Goal: Complete application form: Complete application form

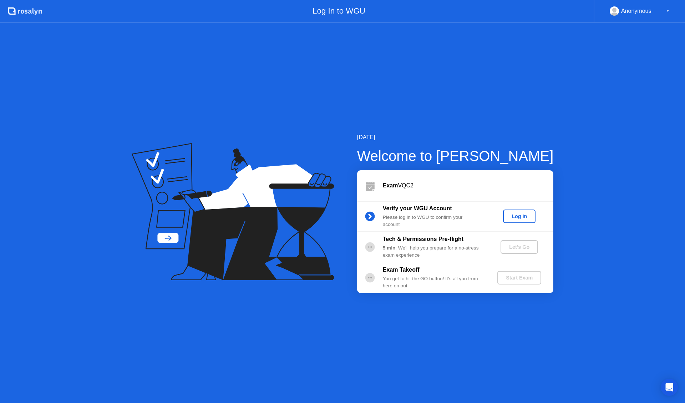
click at [513, 218] on div "Log In" at bounding box center [519, 216] width 27 height 6
click at [515, 248] on div "Let's Go" at bounding box center [519, 247] width 32 height 6
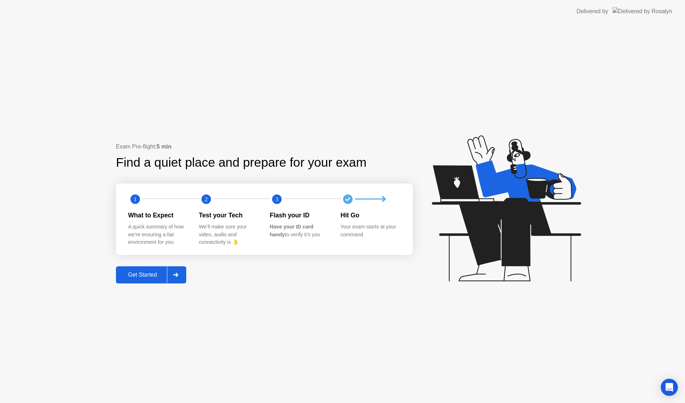
click at [143, 268] on button "Get Started" at bounding box center [151, 274] width 70 height 17
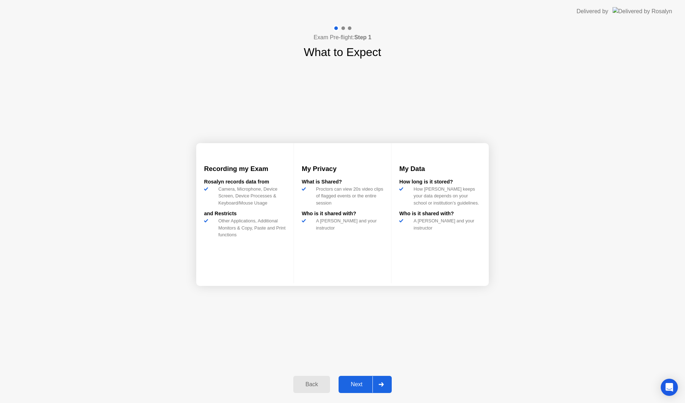
click at [364, 379] on button "Next" at bounding box center [365, 384] width 53 height 17
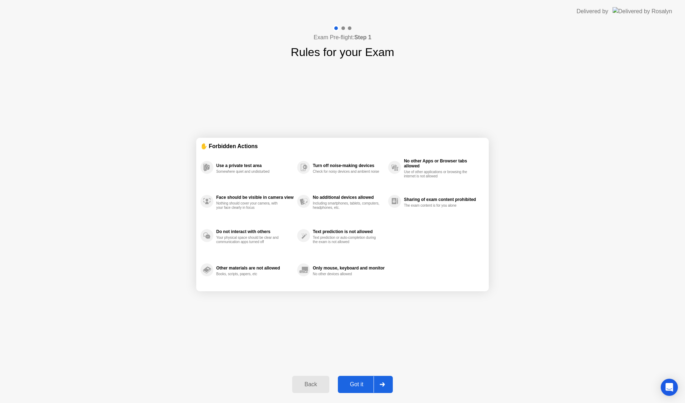
click at [364, 379] on button "Got it" at bounding box center [365, 384] width 55 height 17
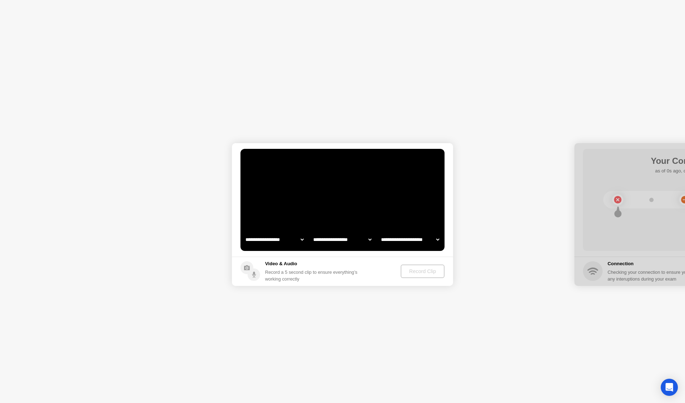
select select "**********"
select select "*******"
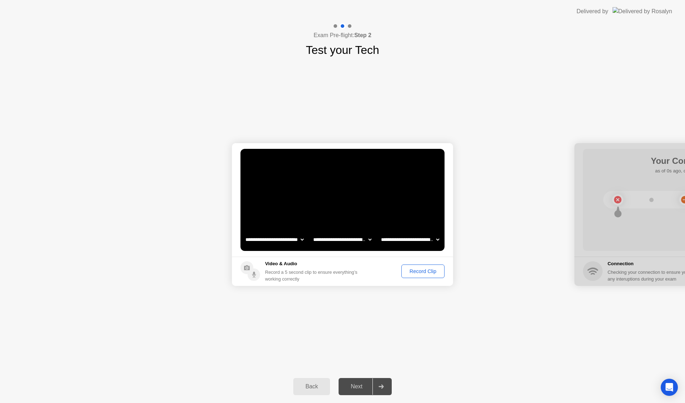
click at [420, 272] on div "Record Clip" at bounding box center [423, 271] width 38 height 6
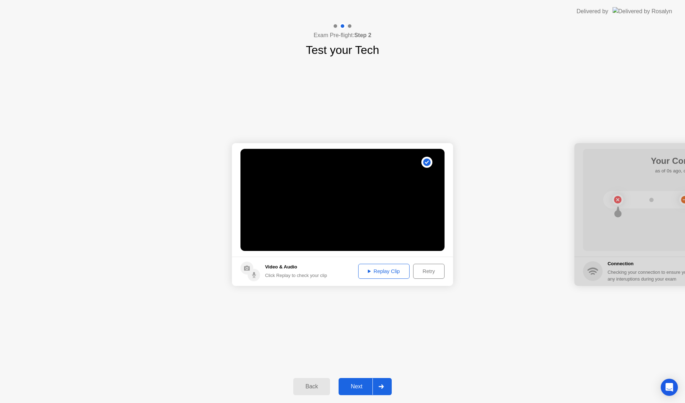
click at [362, 381] on button "Next" at bounding box center [365, 386] width 53 height 17
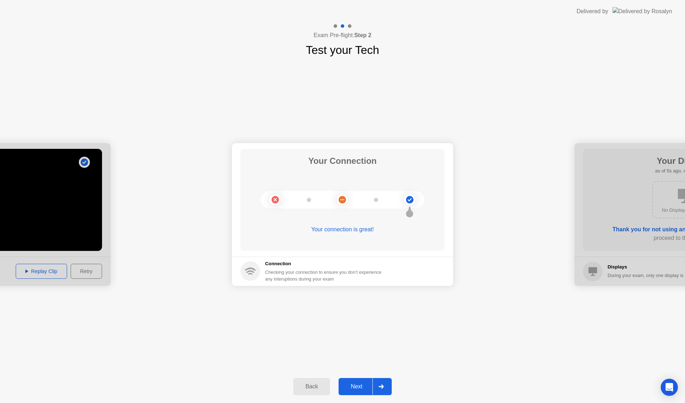
click at [365, 386] on div "Next" at bounding box center [357, 386] width 32 height 6
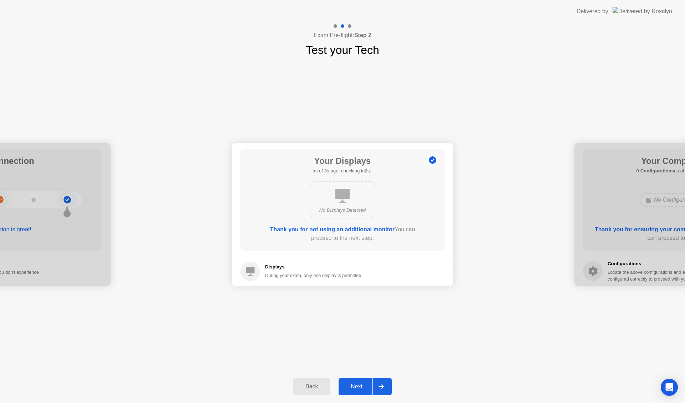
click at [364, 381] on button "Next" at bounding box center [365, 386] width 53 height 17
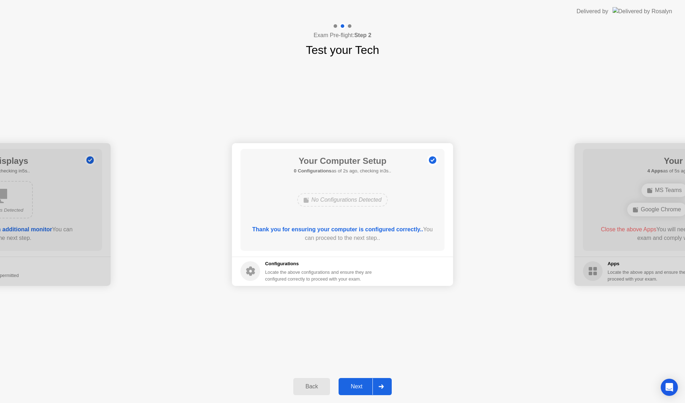
click at [363, 386] on div "Next" at bounding box center [357, 386] width 32 height 6
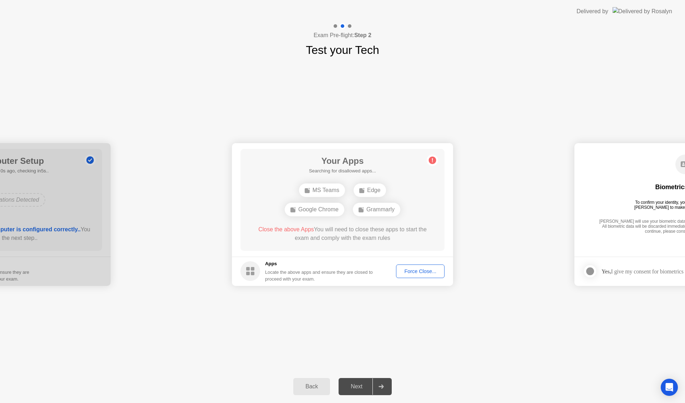
click at [415, 269] on div "Force Close..." at bounding box center [421, 271] width 44 height 6
click at [416, 275] on button "Force Close..." at bounding box center [420, 271] width 49 height 14
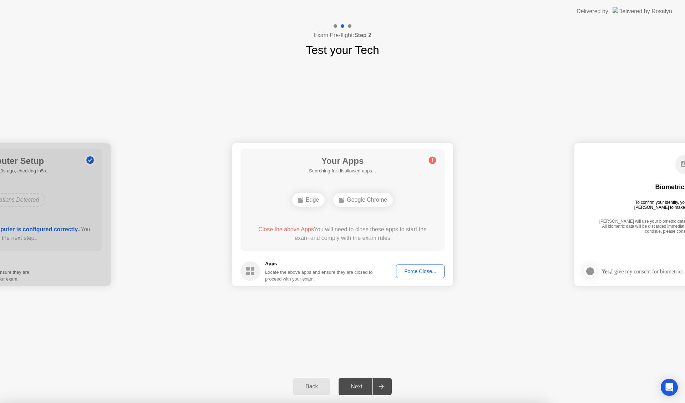
click at [488, 343] on div "**********" at bounding box center [342, 215] width 685 height 312
click at [512, 343] on div "**********" at bounding box center [342, 215] width 685 height 312
click at [430, 273] on div "Force Close..." at bounding box center [421, 271] width 44 height 6
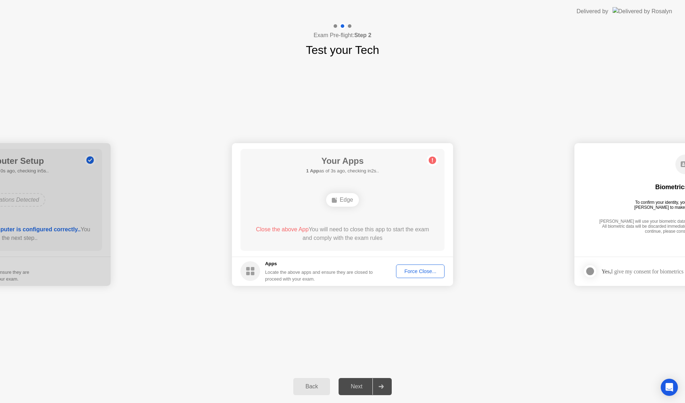
click at [411, 274] on div "Force Close..." at bounding box center [421, 271] width 44 height 6
click at [421, 272] on div "Force Close..." at bounding box center [421, 271] width 44 height 6
click at [351, 199] on div "Edge" at bounding box center [342, 200] width 32 height 14
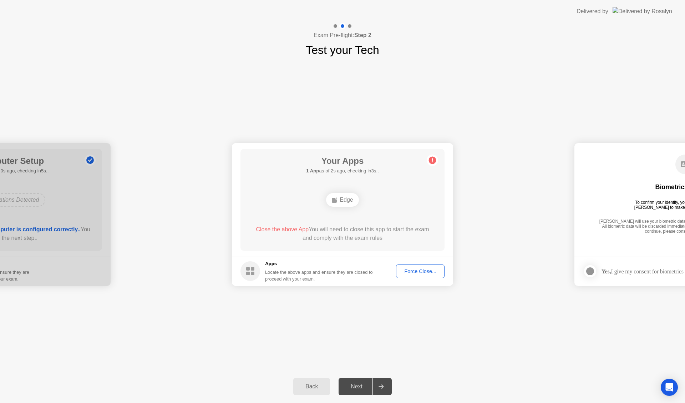
click at [418, 274] on div "Force Close..." at bounding box center [421, 271] width 44 height 6
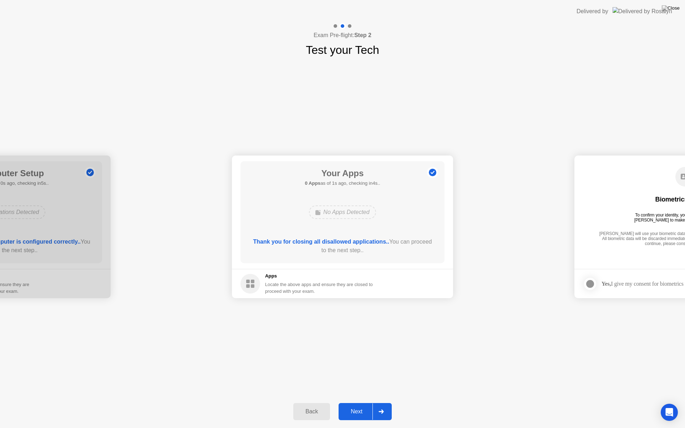
click at [364, 402] on div "Next" at bounding box center [357, 412] width 32 height 6
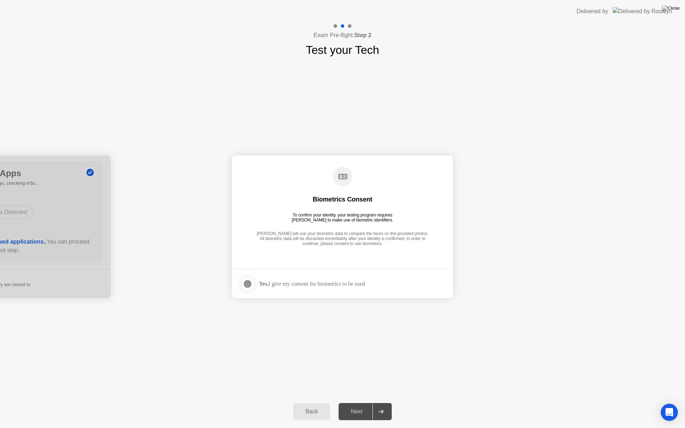
click at [251, 282] on div at bounding box center [247, 284] width 9 height 9
click at [369, 402] on div "Next" at bounding box center [357, 412] width 32 height 6
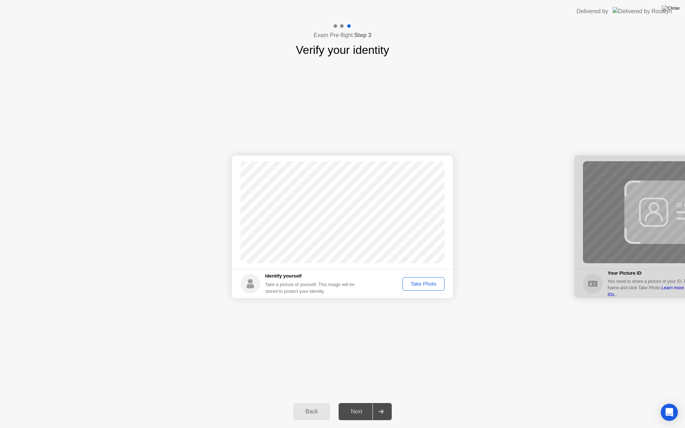
click at [421, 288] on button "Take Photo" at bounding box center [423, 284] width 42 height 14
click at [366, 402] on div "Next" at bounding box center [357, 412] width 32 height 6
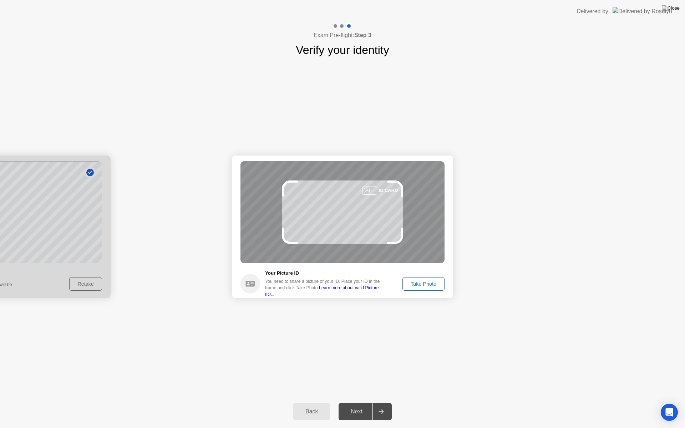
click at [431, 285] on div "Take Photo" at bounding box center [423, 284] width 37 height 6
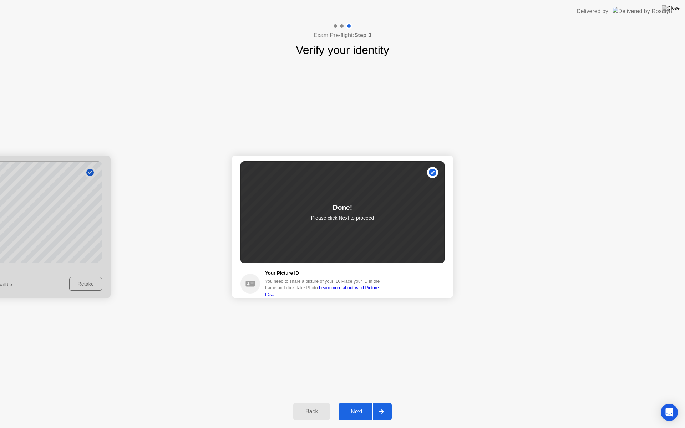
click at [366, 402] on div "Next" at bounding box center [357, 412] width 32 height 6
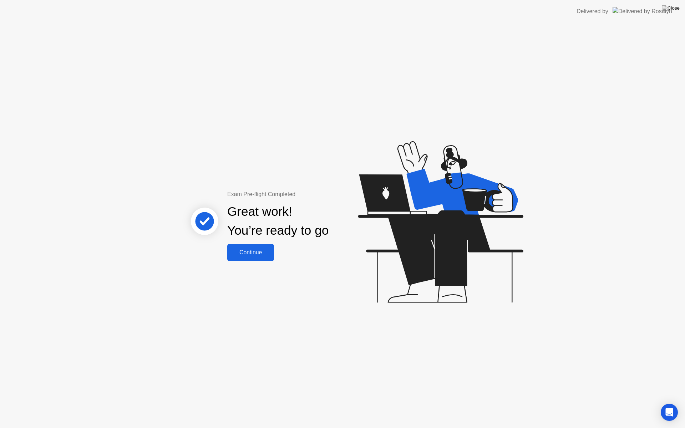
click at [251, 254] on div "Continue" at bounding box center [250, 252] width 42 height 6
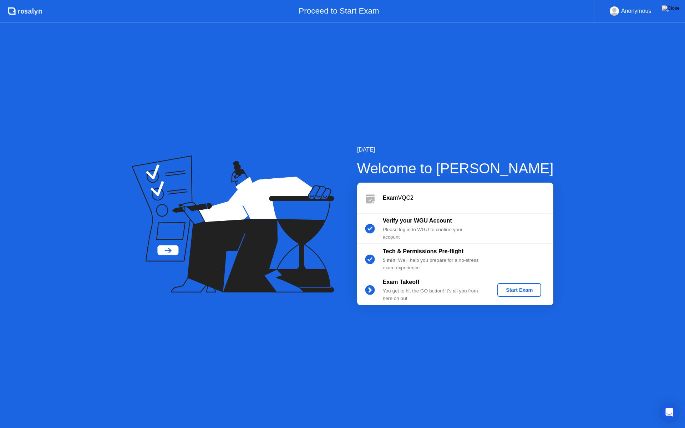
click at [509, 292] on div "Start Exam" at bounding box center [519, 290] width 38 height 6
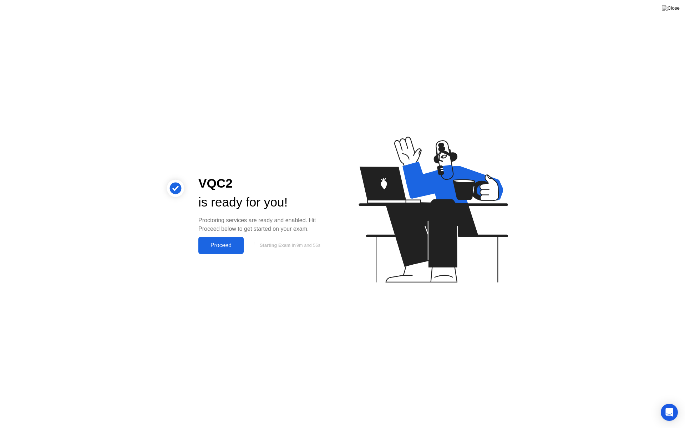
click at [237, 249] on div "Proceed" at bounding box center [221, 245] width 41 height 6
